Goal: Information Seeking & Learning: Learn about a topic

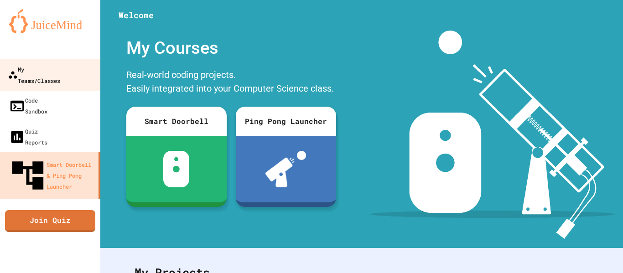
click at [39, 70] on div "My Teams/Classes" at bounding box center [34, 74] width 52 height 22
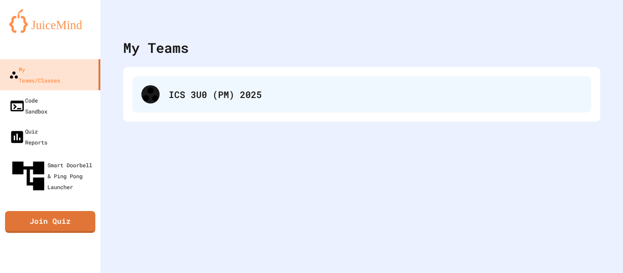
click at [199, 100] on div "ICS 3U0 (PM) 2025" at bounding box center [375, 95] width 413 height 14
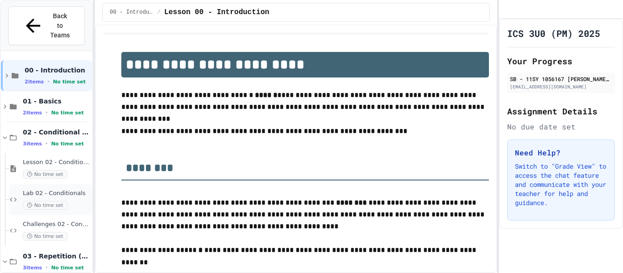
scroll to position [88, 0]
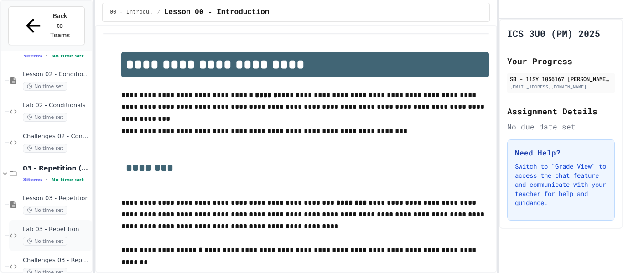
click at [81, 226] on span "Lab 03 - Repetition" at bounding box center [57, 230] width 68 height 8
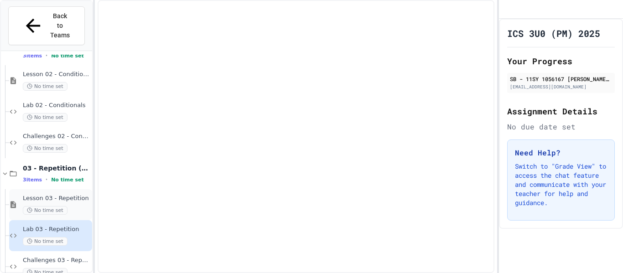
scroll to position [77, 0]
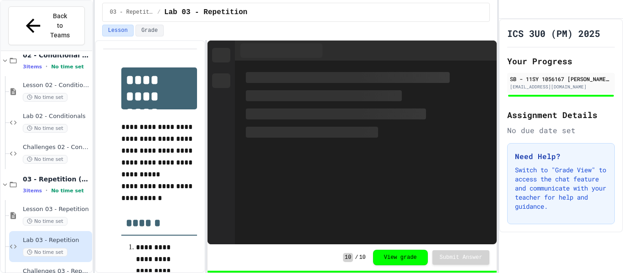
click at [151, 38] on div "Lesson Grade" at bounding box center [296, 33] width 403 height 16
click at [159, 28] on button "Grade" at bounding box center [150, 31] width 28 height 12
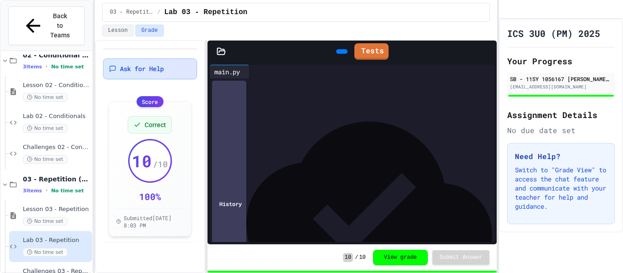
click at [159, 79] on div "Ask for Help" at bounding box center [150, 68] width 94 height 21
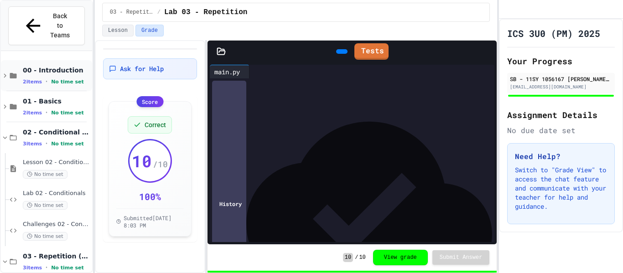
click at [65, 79] on span "No time set" at bounding box center [67, 82] width 33 height 6
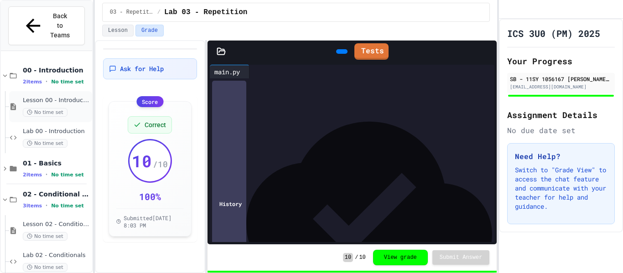
click at [68, 97] on span "Lesson 00 - Introduction" at bounding box center [57, 101] width 68 height 8
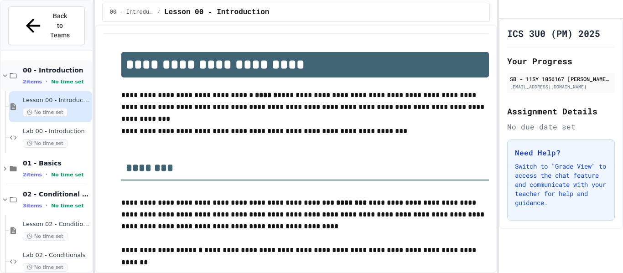
click at [78, 60] on div "00 - Introduction 2 items • No time set" at bounding box center [46, 75] width 91 height 31
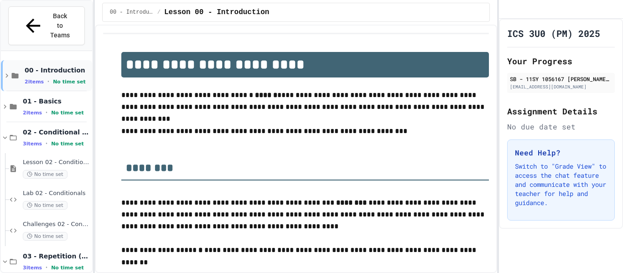
click at [76, 66] on span "00 - Introduction" at bounding box center [58, 70] width 66 height 8
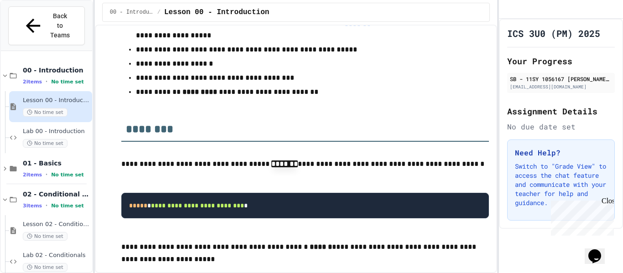
scroll to position [717, 0]
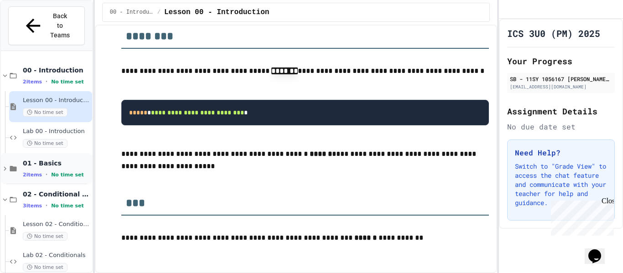
click at [65, 153] on div "01 - Basics 2 items • No time set" at bounding box center [46, 168] width 91 height 31
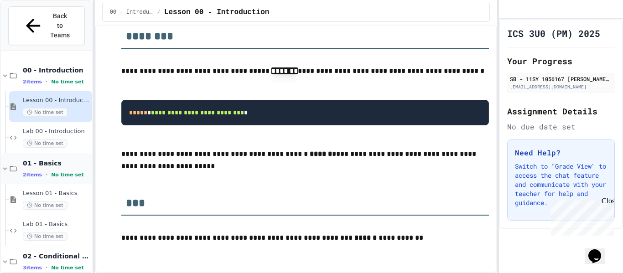
click at [65, 171] on div "2 items • No time set" at bounding box center [57, 174] width 68 height 7
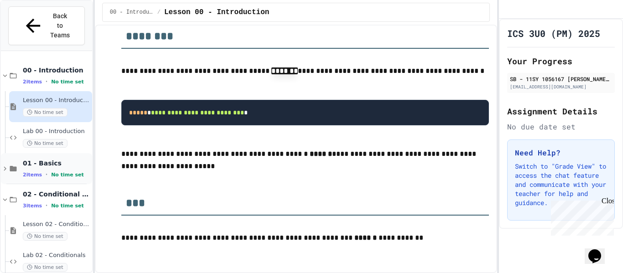
click at [69, 159] on div "01 - Basics 2 items • No time set" at bounding box center [46, 168] width 91 height 31
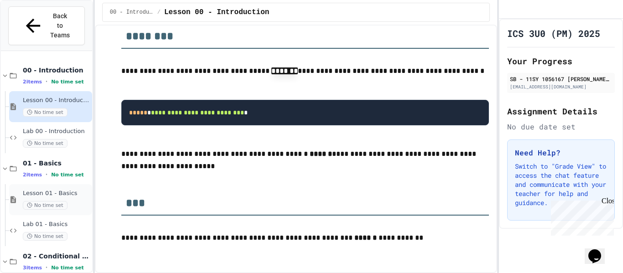
click at [73, 201] on div "No time set" at bounding box center [57, 205] width 68 height 9
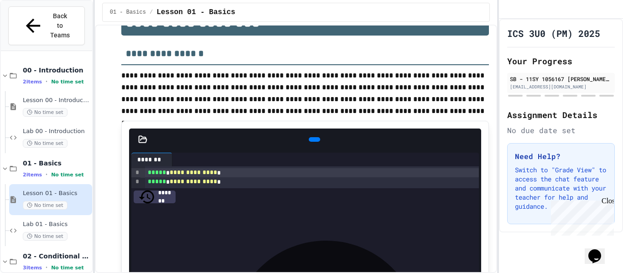
scroll to position [54, 0]
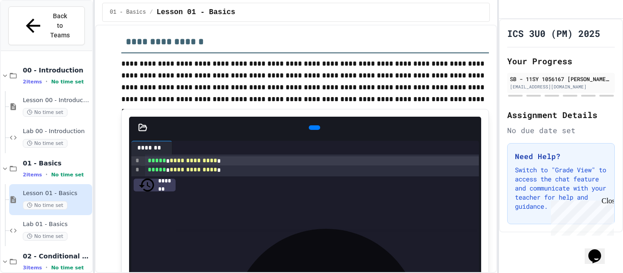
click at [313, 128] on icon at bounding box center [313, 128] width 0 height 0
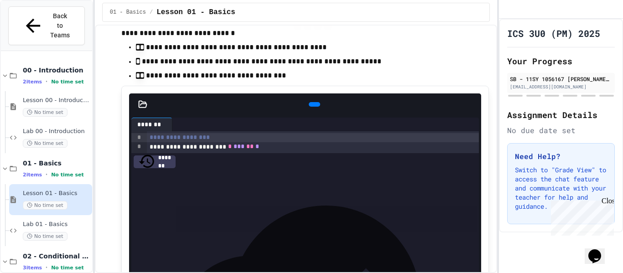
scroll to position [1867, 0]
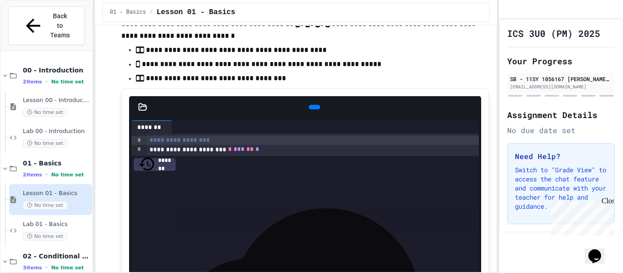
click at [308, 114] on div at bounding box center [314, 107] width 21 height 14
click at [314, 105] on div at bounding box center [314, 107] width 11 height 5
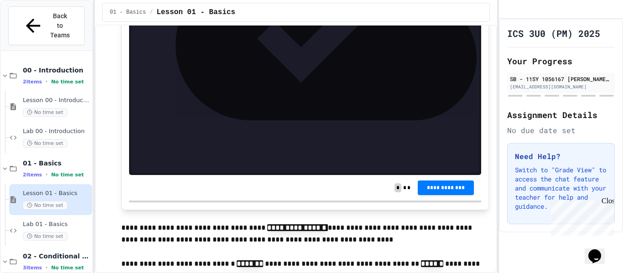
scroll to position [3316, 0]
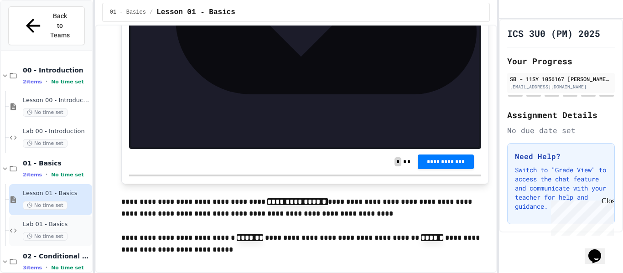
click at [68, 232] on div "No time set" at bounding box center [57, 236] width 68 height 9
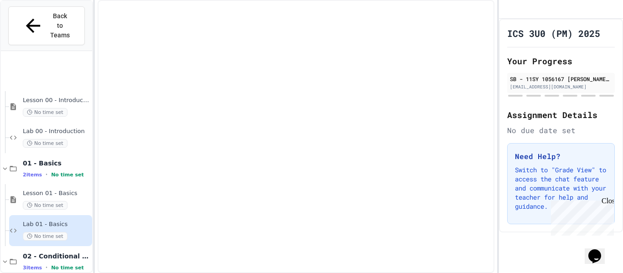
scroll to position [105, 0]
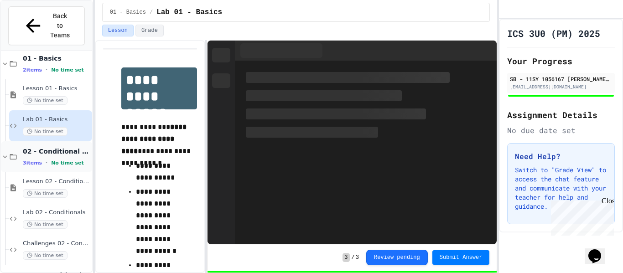
click at [71, 160] on span "No time set" at bounding box center [67, 163] width 33 height 6
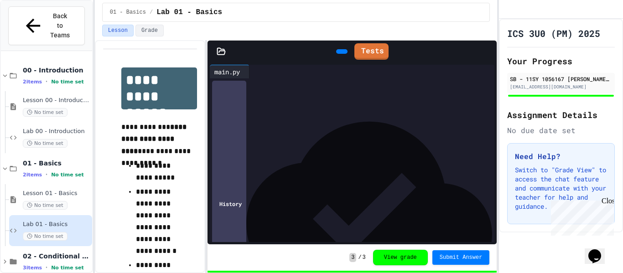
scroll to position [123, 0]
click at [67, 190] on span "Lesson 01 - Basics" at bounding box center [57, 194] width 68 height 8
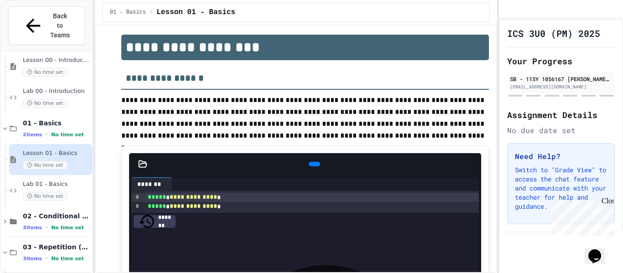
scroll to position [43, 0]
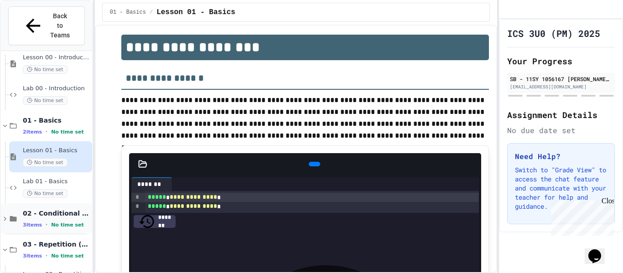
click at [66, 209] on span "02 - Conditional Statements (if)" at bounding box center [57, 213] width 68 height 8
click at [73, 209] on span "02 - Conditional Statements (if)" at bounding box center [57, 213] width 68 height 8
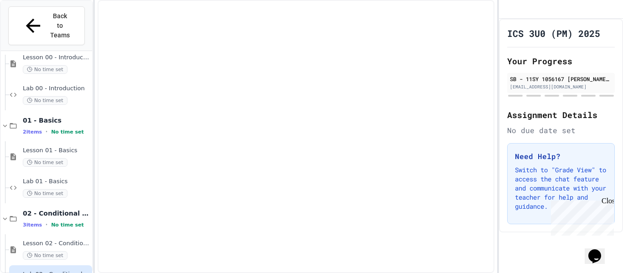
scroll to position [46, 0]
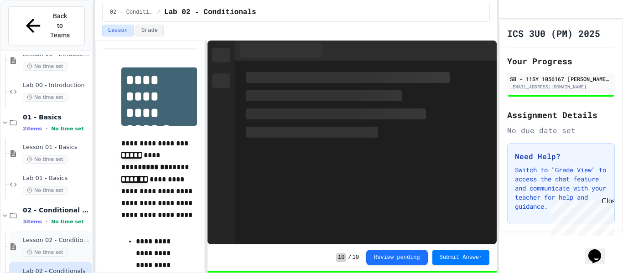
click at [60, 237] on span "Lesson 02 - Conditional Statements (if)" at bounding box center [57, 241] width 68 height 8
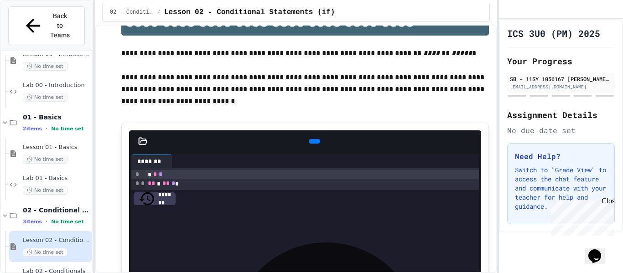
scroll to position [41, 0]
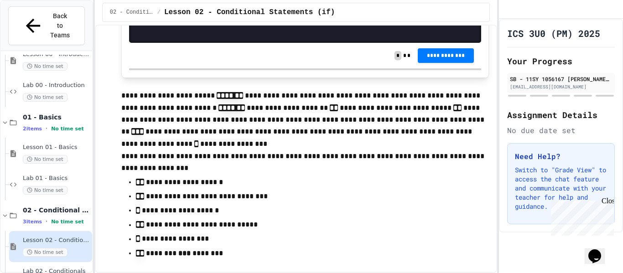
click at [442, 78] on p at bounding box center [305, 84] width 368 height 12
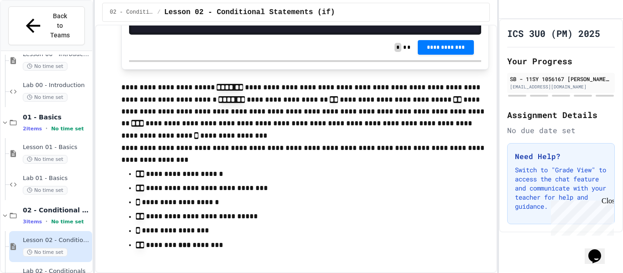
click at [312, 90] on p "**********" at bounding box center [305, 106] width 368 height 49
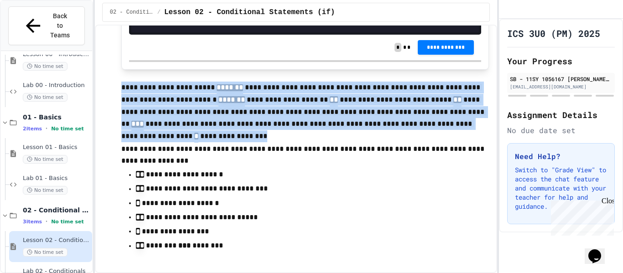
click at [353, 91] on span "**********" at bounding box center [301, 93] width 361 height 19
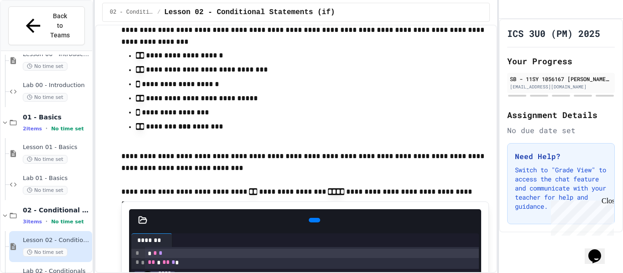
click at [353, 91] on p "**********" at bounding box center [305, 84] width 339 height 12
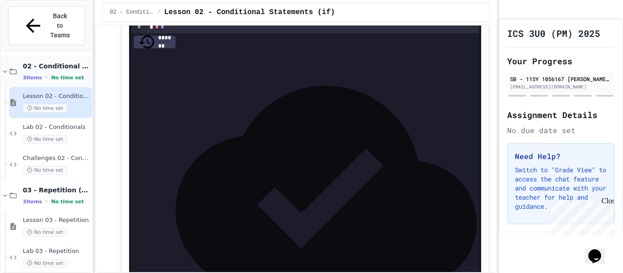
scroll to position [192, 0]
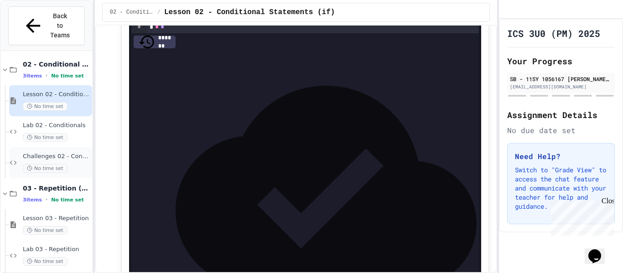
click at [63, 164] on span "No time set" at bounding box center [45, 168] width 45 height 9
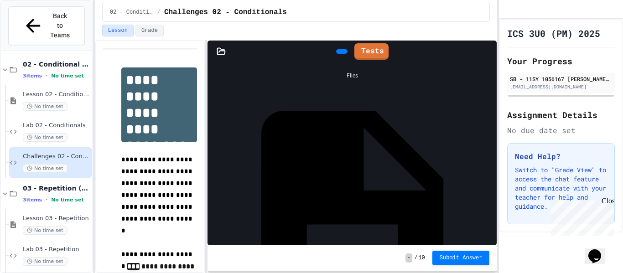
click at [491, 220] on div "main.py" at bounding box center [491, 224] width 0 height 9
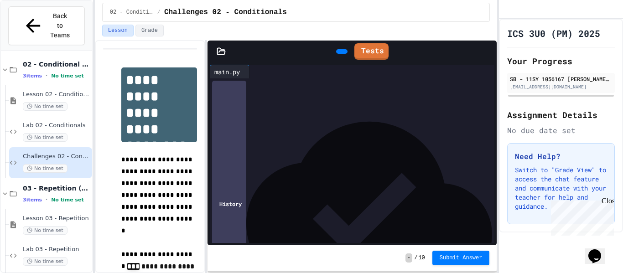
scroll to position [176, 0]
click at [63, 246] on span "Lab 03 - Repetition" at bounding box center [57, 250] width 68 height 8
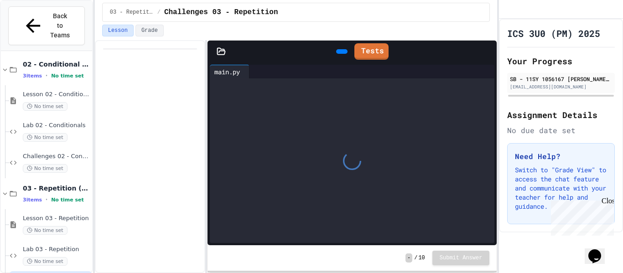
scroll to position [201, 0]
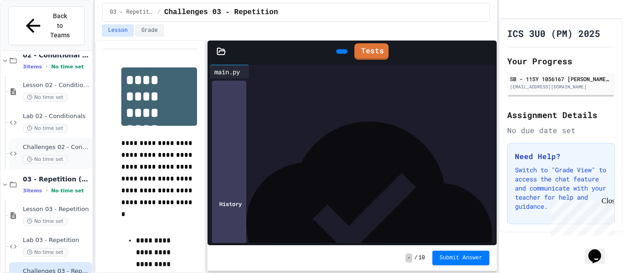
click at [62, 144] on div "Challenges 02 - Conditionals No time set" at bounding box center [57, 154] width 68 height 20
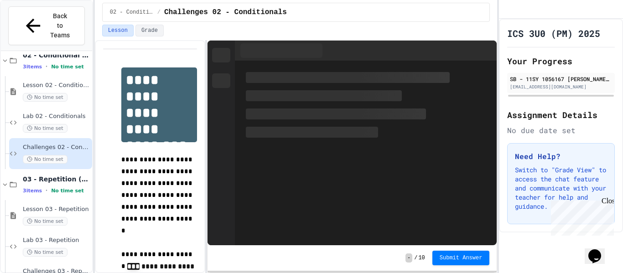
click at [65, 124] on div "No time set" at bounding box center [57, 128] width 68 height 9
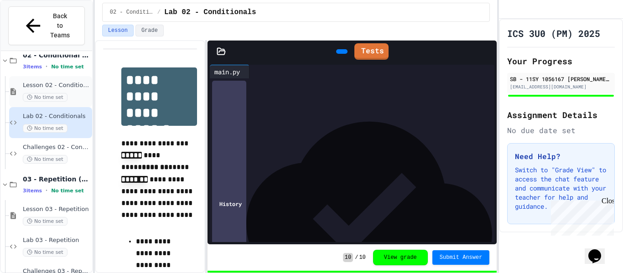
click at [85, 82] on span "Lesson 02 - Conditional Statements (if)" at bounding box center [57, 86] width 68 height 8
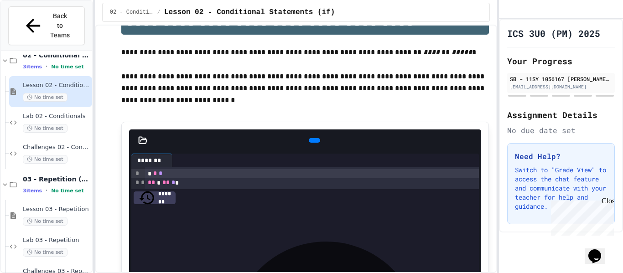
scroll to position [42, 0]
